Goal: Navigation & Orientation: Understand site structure

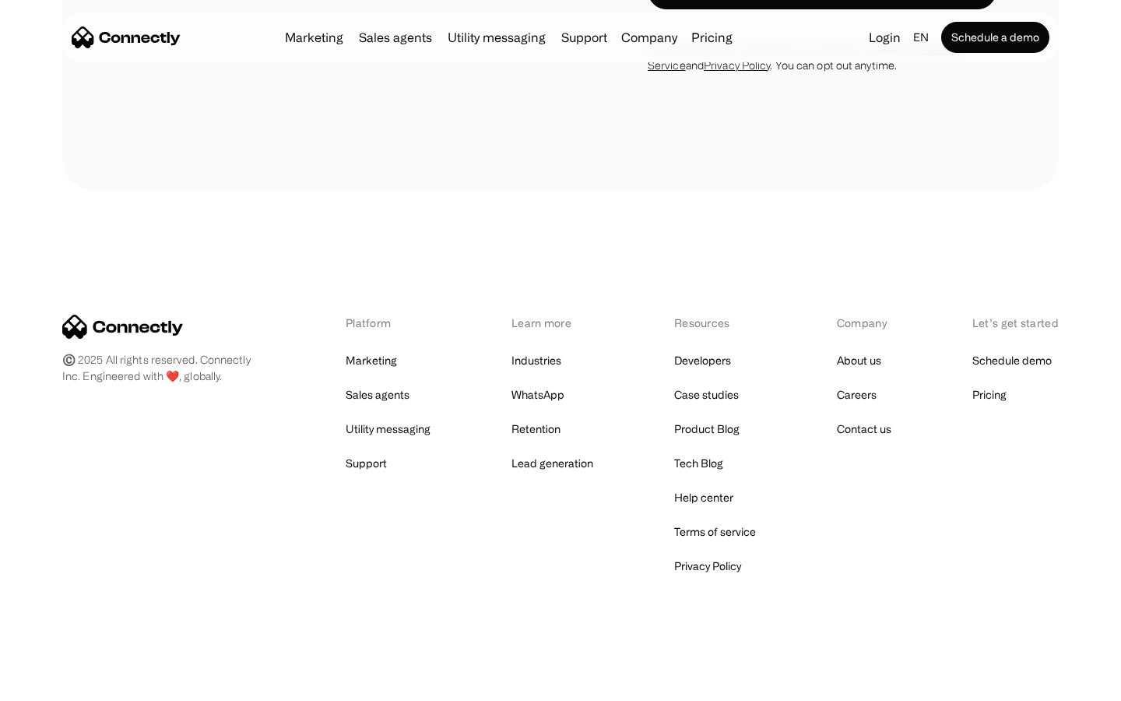
scroll to position [4103, 0]
